Goal: Task Accomplishment & Management: Complete application form

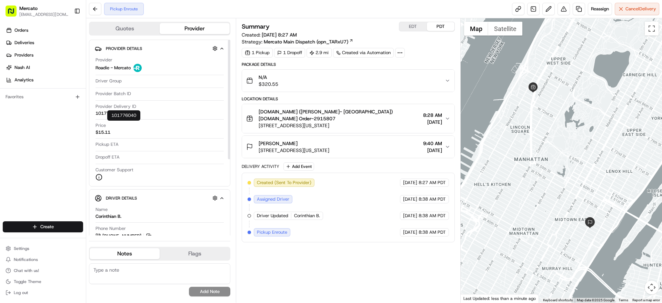
click at [127, 114] on icon "button" at bounding box center [125, 112] width 3 height 3
click at [505, 100] on div at bounding box center [562, 160] width 202 height 284
click at [573, 12] on link at bounding box center [579, 9] width 12 height 12
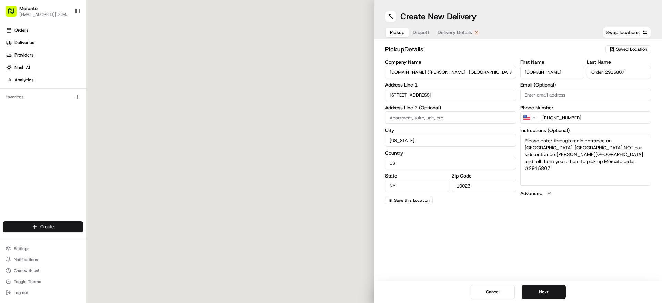
type input "[STREET_ADDRESS]"
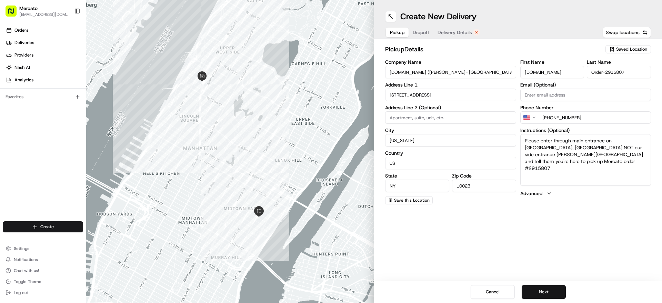
click at [539, 290] on button "Next" at bounding box center [544, 292] width 44 height 14
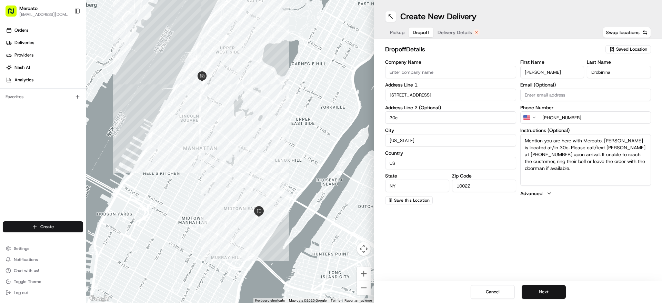
click at [539, 290] on button "Next" at bounding box center [544, 292] width 44 height 14
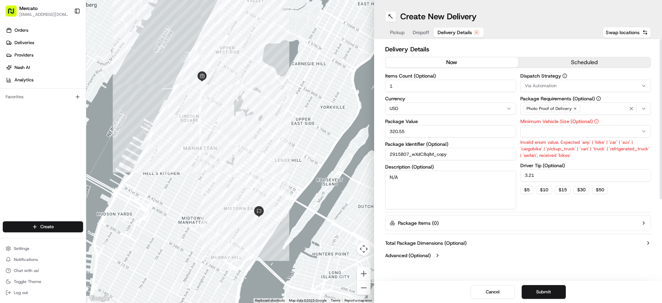
click at [465, 68] on button "now" at bounding box center [452, 62] width 133 height 10
click at [546, 152] on html "Mercato [EMAIL_ADDRESS][DOMAIN_NAME] Toggle Sidebar Orders Deliveries Providers…" at bounding box center [331, 151] width 662 height 303
click at [519, 142] on div "Items Count (Optional) 1 Currency USD Package Value 320.55 Package Identifier (…" at bounding box center [518, 141] width 266 height 136
click at [530, 145] on html "Mercato [EMAIL_ADDRESS][DOMAIN_NAME] Toggle Sidebar Orders Deliveries Providers…" at bounding box center [331, 151] width 662 height 303
click at [542, 285] on button "Submit" at bounding box center [544, 292] width 44 height 14
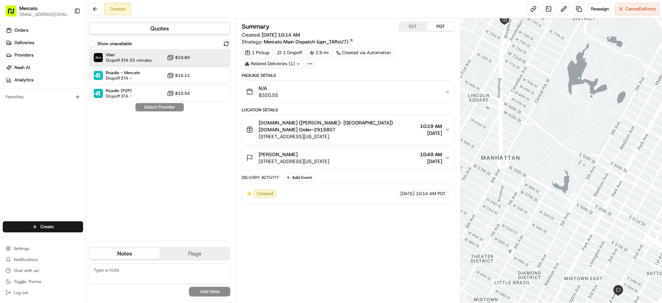
click at [152, 63] on span "Dropoff ETA 55 minutes" at bounding box center [129, 61] width 46 height 6
click at [170, 111] on button "Assign Provider" at bounding box center [159, 107] width 49 height 8
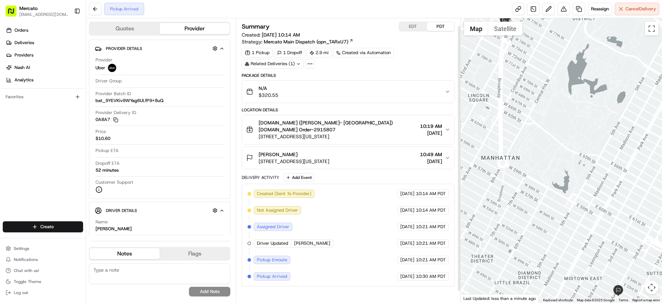
scroll to position [20, 0]
